Goal: Check status: Check status

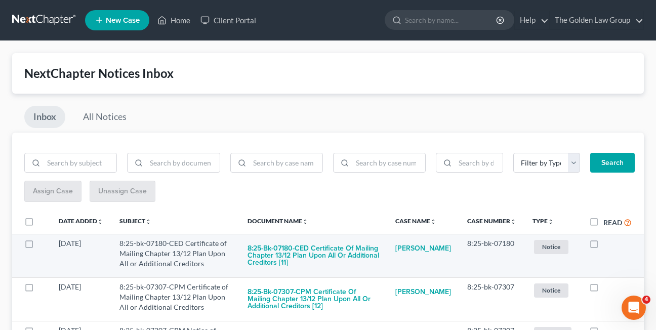
click at [604, 246] on label at bounding box center [604, 246] width 0 height 0
click at [608, 244] on input "checkbox" at bounding box center [611, 241] width 7 height 7
checkbox input "true"
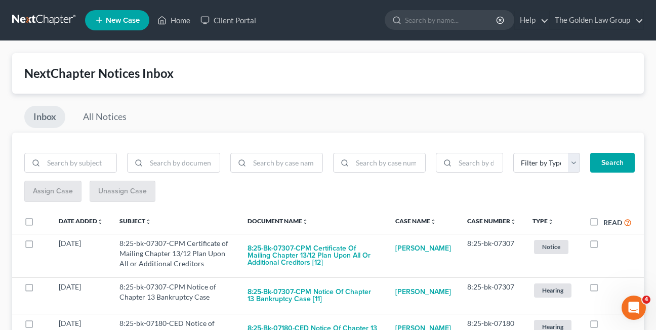
click at [604, 246] on label at bounding box center [604, 246] width 0 height 0
click at [608, 244] on input "checkbox" at bounding box center [611, 241] width 7 height 7
checkbox input "true"
